Goal: Book appointment/travel/reservation

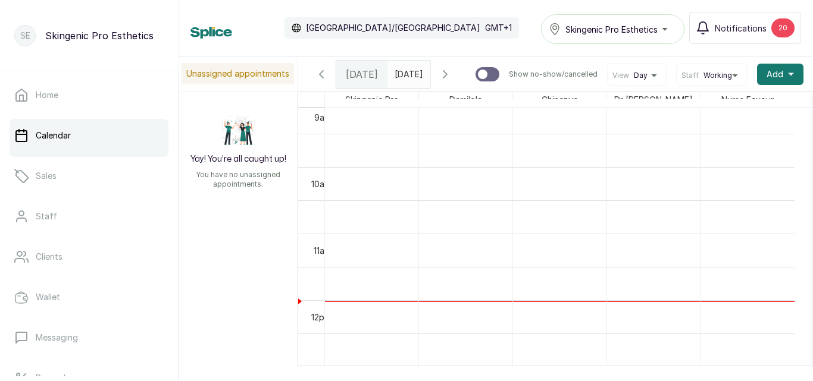
scroll to position [561, 0]
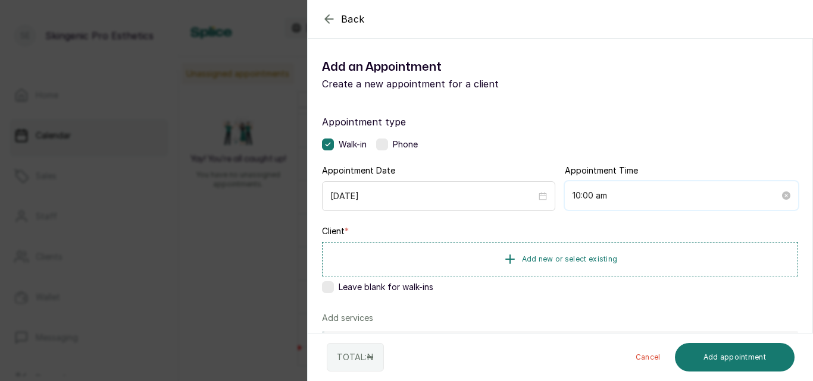
click at [587, 199] on input "10:00 am" at bounding box center [675, 195] width 207 height 13
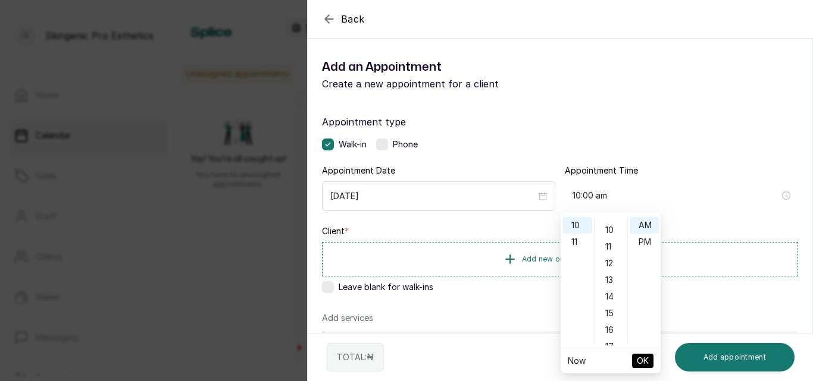
scroll to position [168, 0]
click at [607, 236] on div "11" at bounding box center [611, 241] width 29 height 17
type input "10:11 am"
click at [646, 359] on span "OK" at bounding box center [643, 361] width 12 height 23
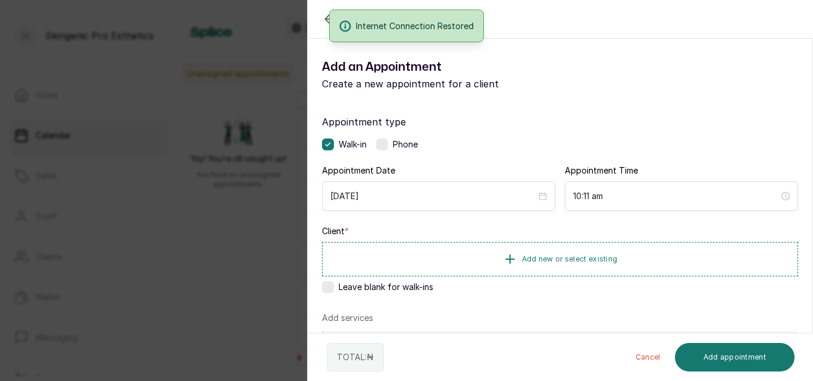
click at [327, 290] on label at bounding box center [328, 287] width 12 height 12
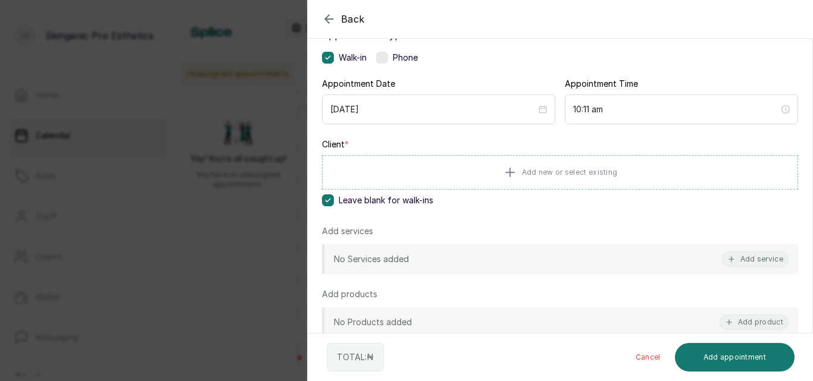
scroll to position [105, 0]
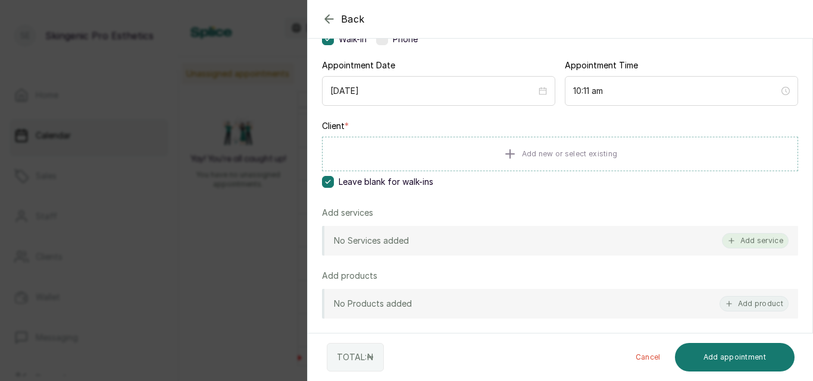
click at [754, 240] on button "Add service" at bounding box center [755, 240] width 67 height 15
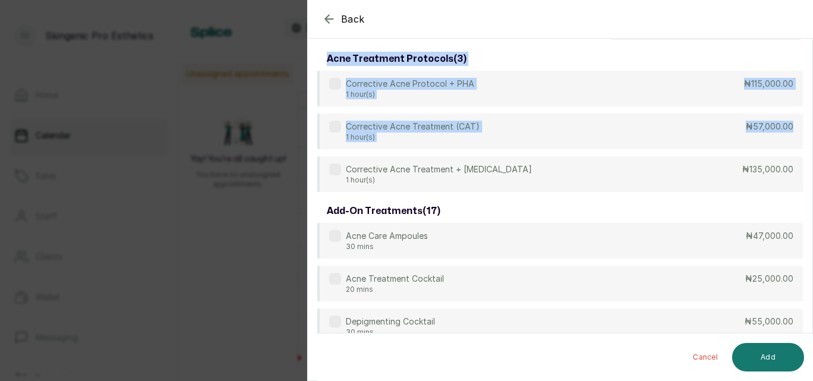
scroll to position [0, 0]
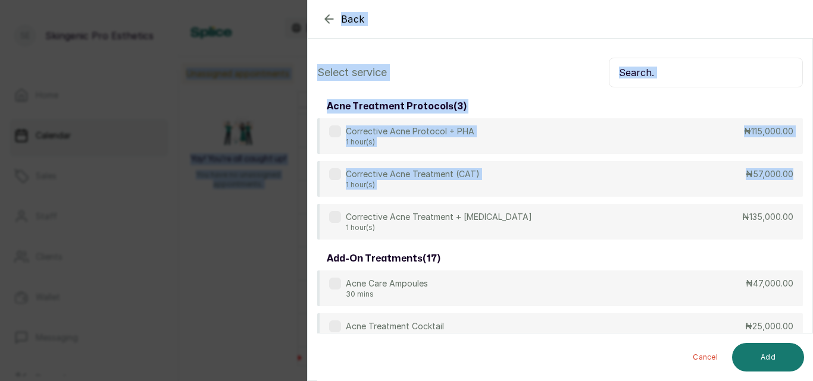
drag, startPoint x: 812, startPoint y: 118, endPoint x: 806, endPoint y: -1, distance: 119.1
click at [806, 0] on html "SE Skingenic Pro Esthetics Home Calendar Sales Staff Clients Wallet Messaging R…" at bounding box center [406, 190] width 813 height 381
click at [712, 68] on input "text" at bounding box center [706, 73] width 194 height 30
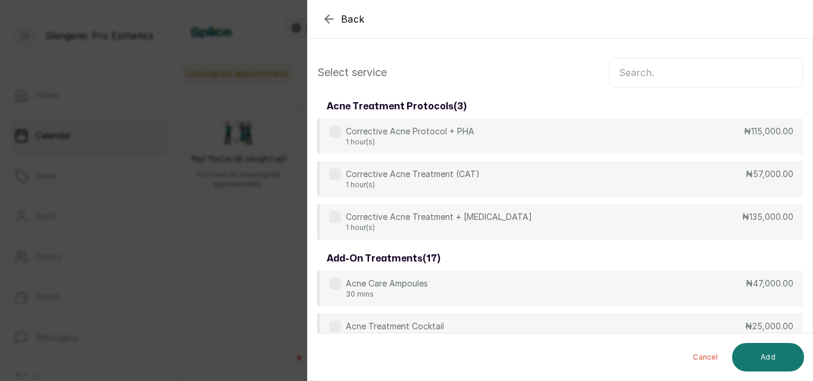
click at [712, 68] on input "text" at bounding box center [706, 73] width 194 height 30
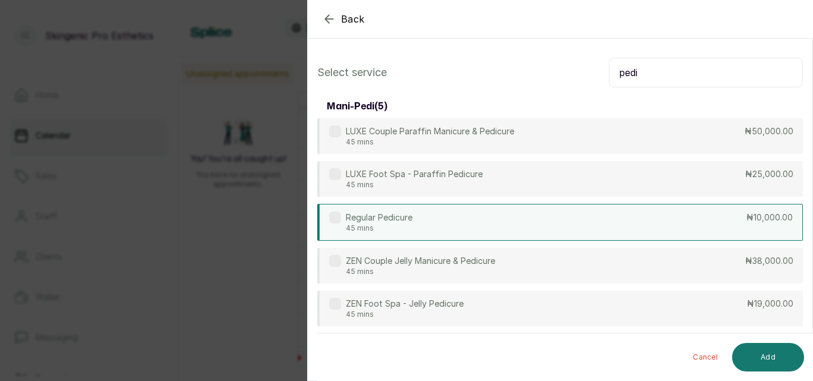
click at [478, 214] on div "Regular Pedicure 45 mins ₦10,000.00" at bounding box center [560, 222] width 486 height 37
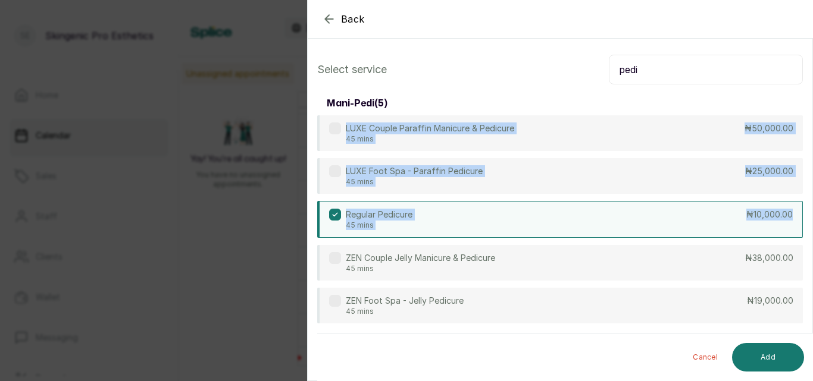
drag, startPoint x: 812, startPoint y: 205, endPoint x: 783, endPoint y: 112, distance: 96.7
click at [783, 112] on section "Back Add Appointment Select service pedi mani-pedi ( 5 ) LUXE Couple Paraffin M…" at bounding box center [560, 190] width 506 height 381
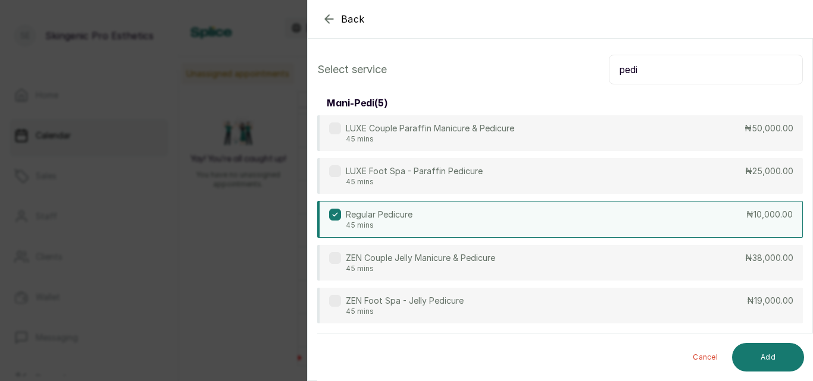
click at [665, 65] on input "pedi" at bounding box center [706, 70] width 194 height 30
type input "p"
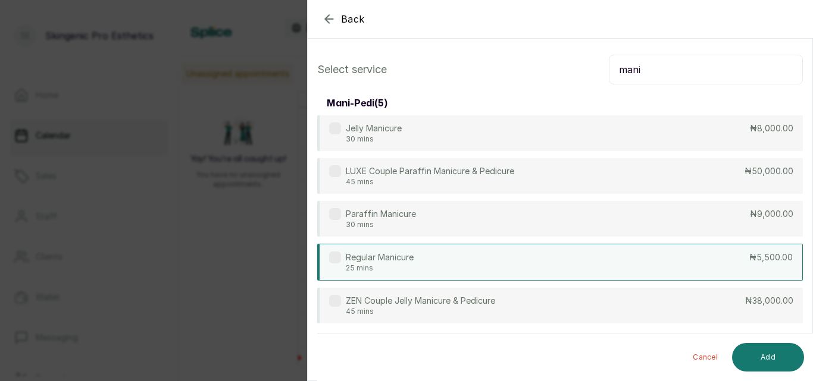
type input "mani"
click at [453, 264] on div "Regular Manicure 25 mins ₦5,500.00" at bounding box center [560, 262] width 486 height 37
click at [769, 355] on button "Add" at bounding box center [768, 357] width 72 height 29
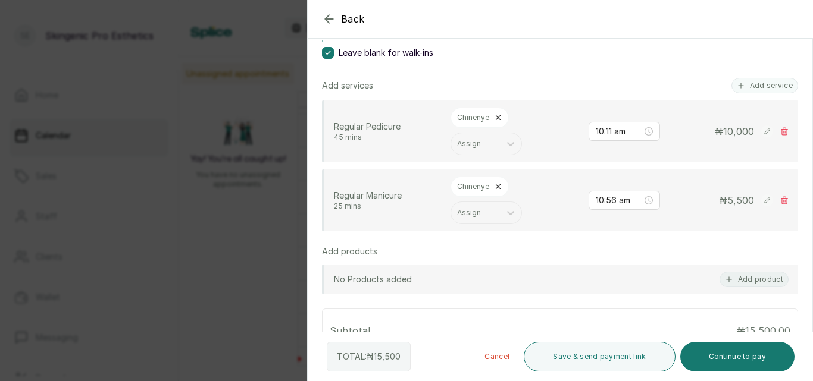
scroll to position [247, 0]
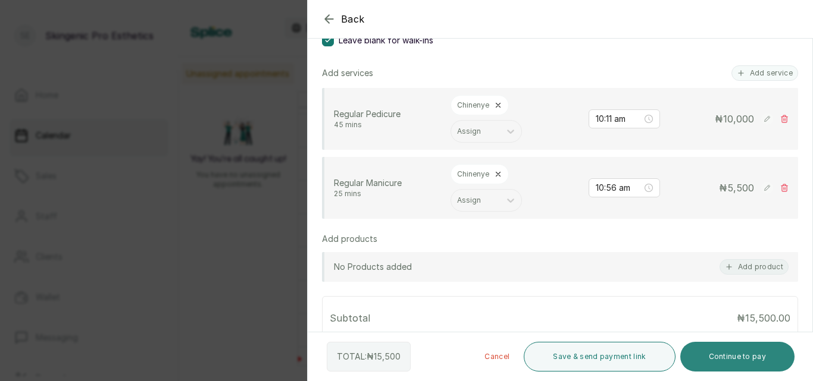
click at [728, 359] on button "Continue to pay" at bounding box center [737, 357] width 115 height 30
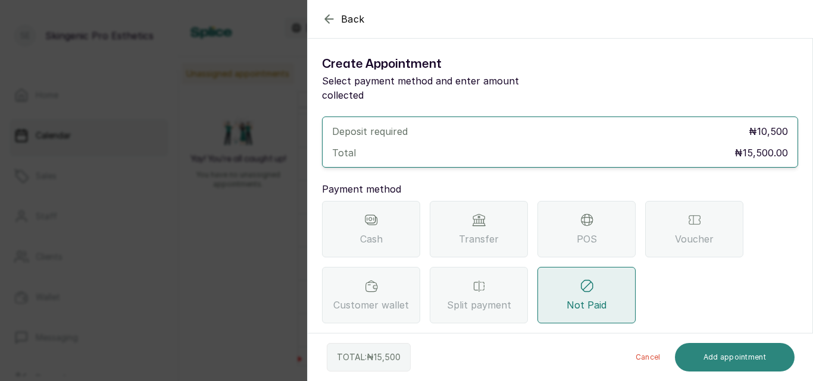
scroll to position [0, 0]
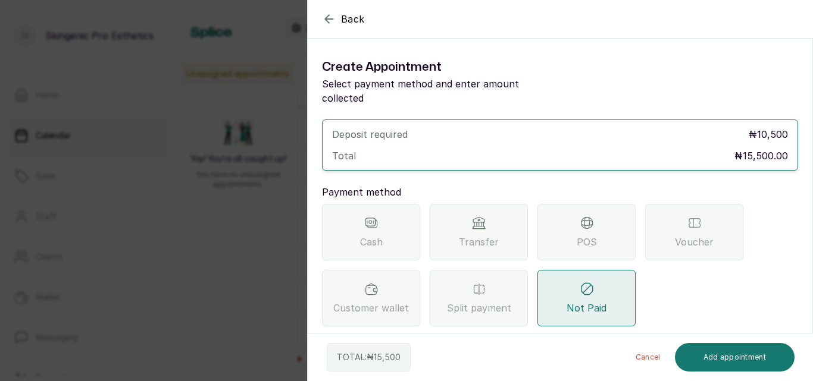
click at [385, 230] on div "Cash" at bounding box center [371, 232] width 98 height 57
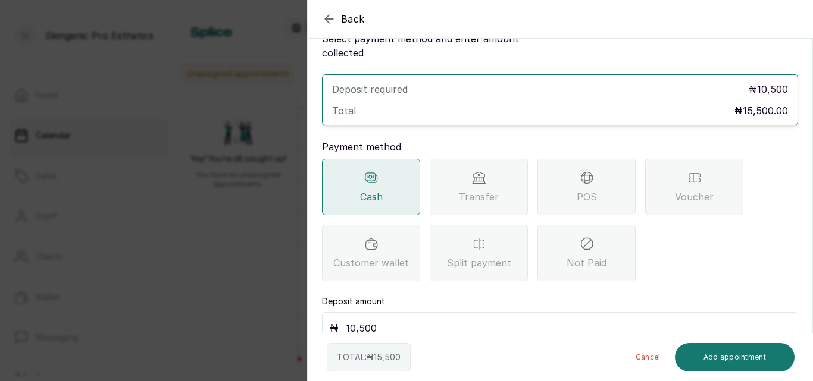
scroll to position [52, 0]
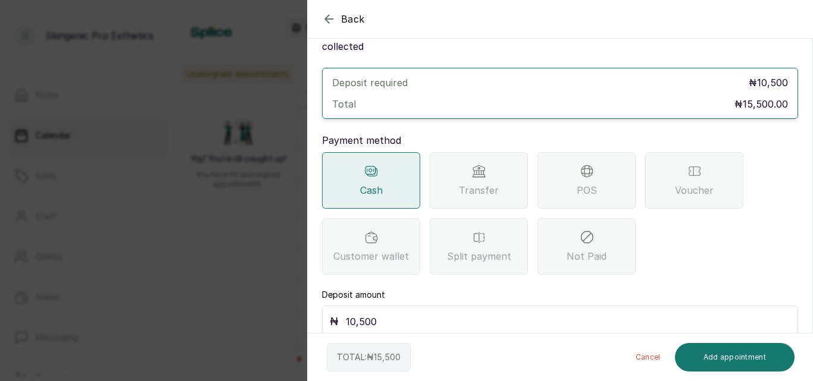
click at [510, 314] on input "10,500" at bounding box center [568, 322] width 444 height 17
type input "1"
type input "15,500"
click at [724, 357] on button "Add appointment" at bounding box center [735, 357] width 120 height 29
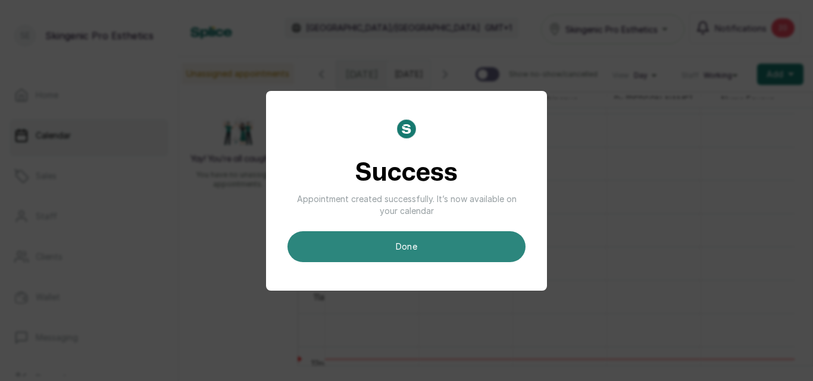
click at [429, 242] on button "done" at bounding box center [406, 246] width 238 height 31
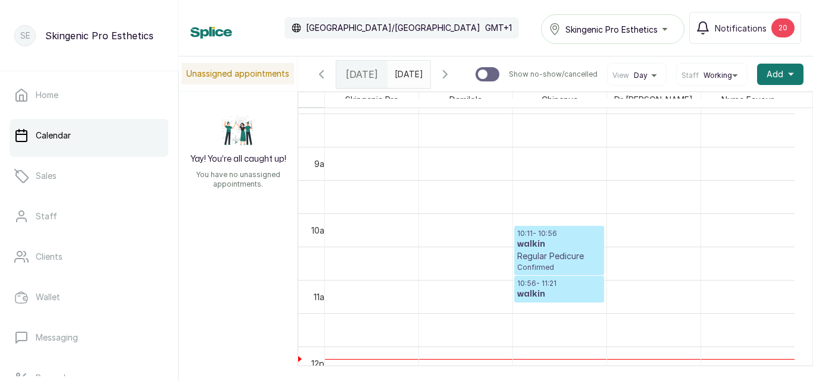
click at [566, 239] on p "10:11 - 10:56" at bounding box center [559, 234] width 84 height 10
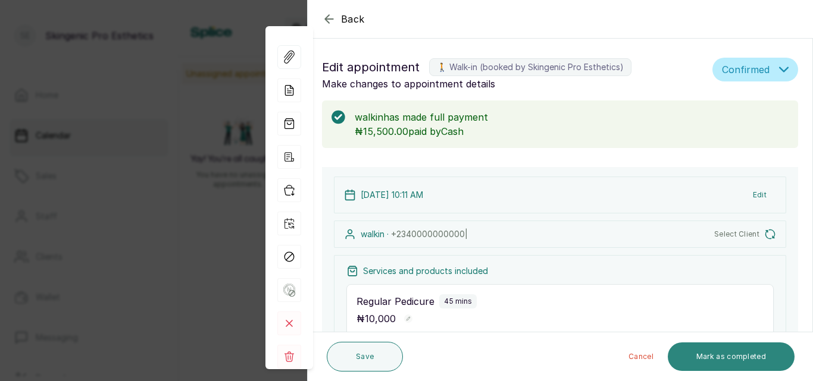
scroll to position [400, 0]
click at [716, 355] on button "Mark as completed" at bounding box center [731, 357] width 127 height 29
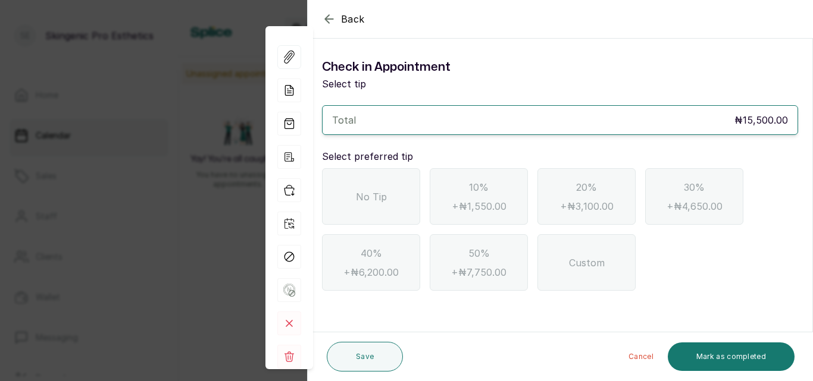
click at [380, 193] on span "No Tip" at bounding box center [371, 197] width 31 height 14
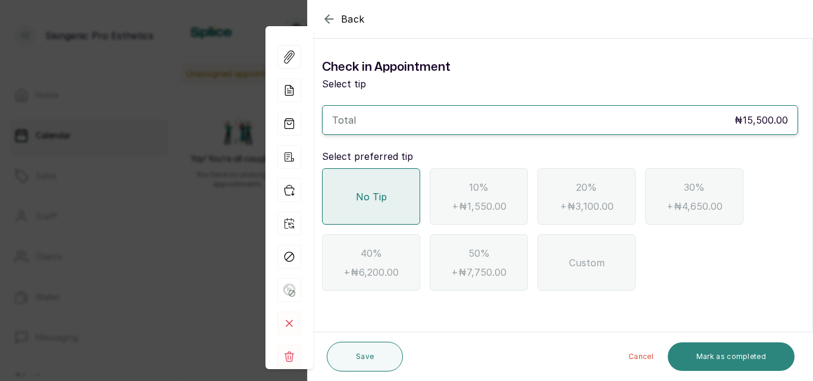
click at [728, 350] on button "Mark as completed" at bounding box center [731, 357] width 127 height 29
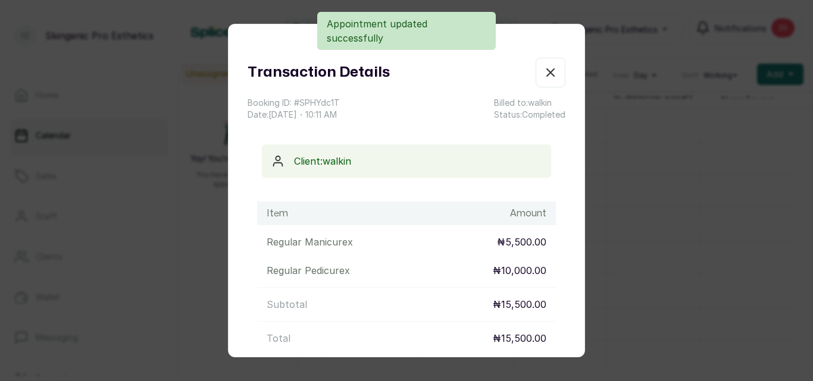
click at [543, 75] on icon "button" at bounding box center [550, 72] width 14 height 14
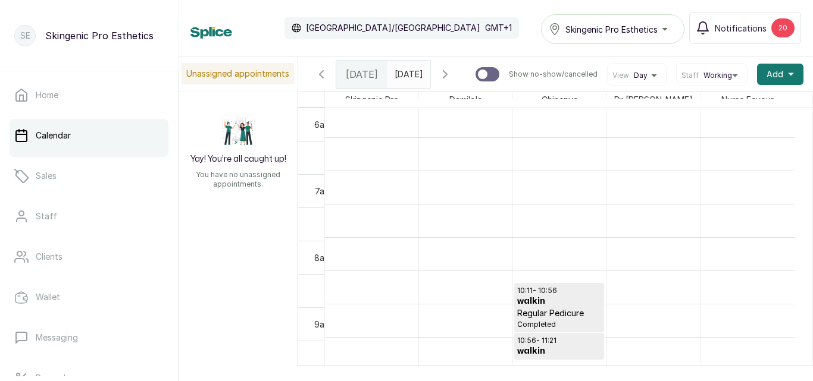
scroll to position [517, 0]
